Goal: Task Accomplishment & Management: Use online tool/utility

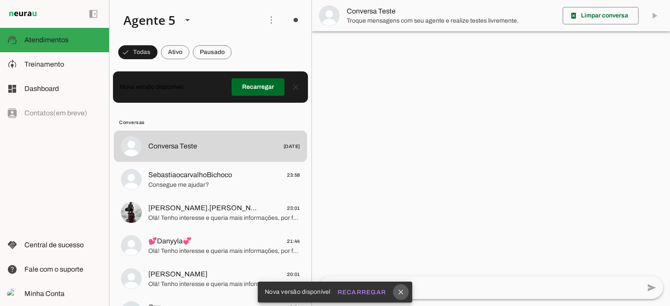
click at [401, 293] on icon "close" at bounding box center [401, 293] width 8 height 8
click at [0, 0] on slot "Recarregar" at bounding box center [0, 0] width 0 height 0
